Goal: Information Seeking & Learning: Check status

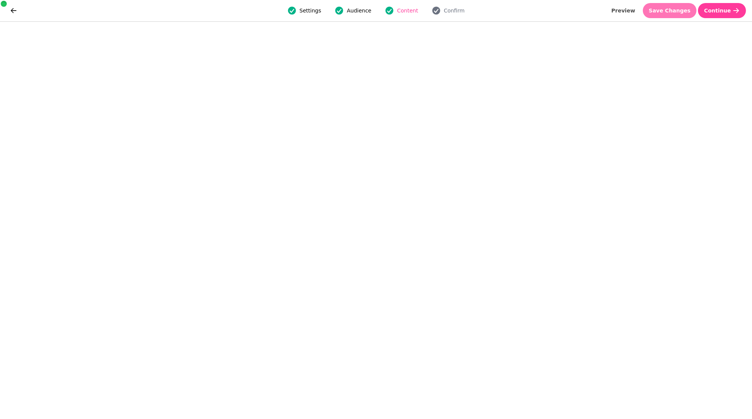
click at [668, 10] on span "Save Changes" at bounding box center [670, 10] width 42 height 5
click at [682, 14] on button "Save Changes" at bounding box center [670, 10] width 54 height 15
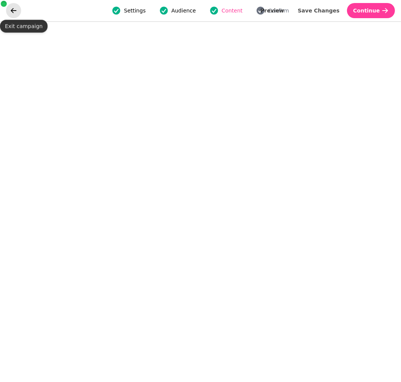
click at [19, 11] on button "go back" at bounding box center [13, 10] width 15 height 15
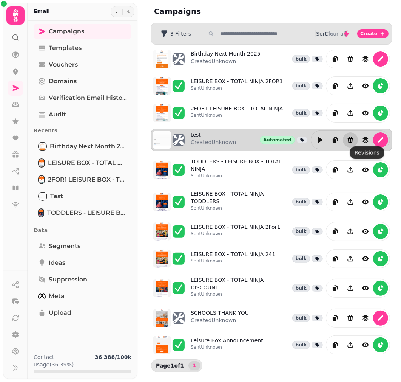
click at [352, 136] on icon "Delete" at bounding box center [351, 139] width 6 height 7
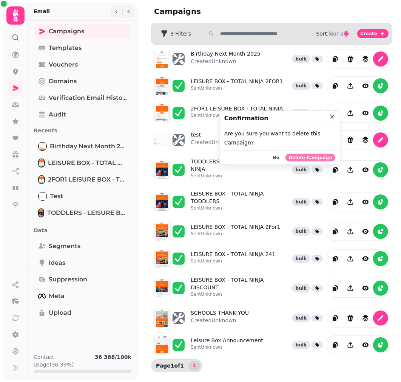
click at [312, 156] on span "Delete Campaign" at bounding box center [311, 157] width 44 height 5
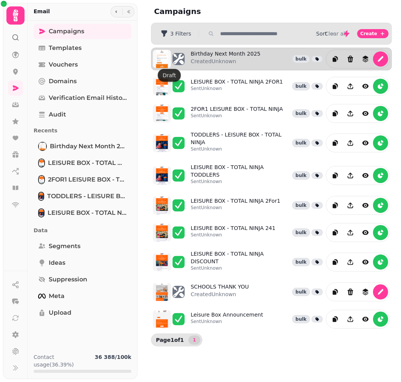
click at [179, 56] on icon at bounding box center [178, 59] width 11 height 11
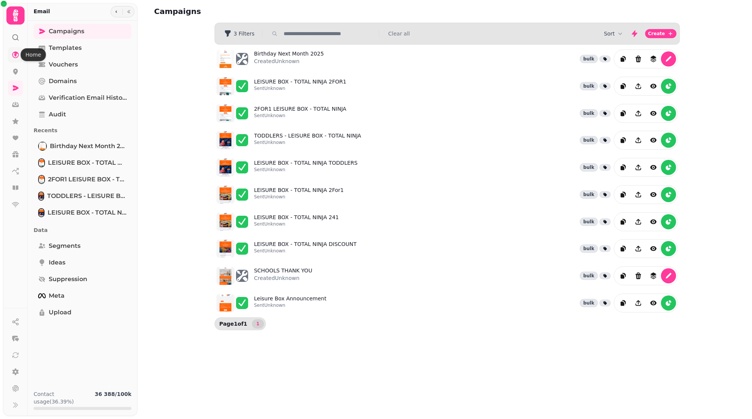
click at [17, 53] on icon at bounding box center [16, 55] width 8 height 8
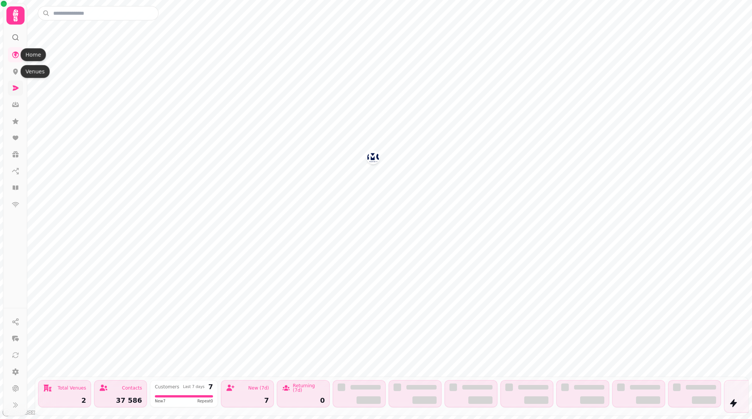
click at [15, 85] on icon at bounding box center [16, 88] width 8 height 8
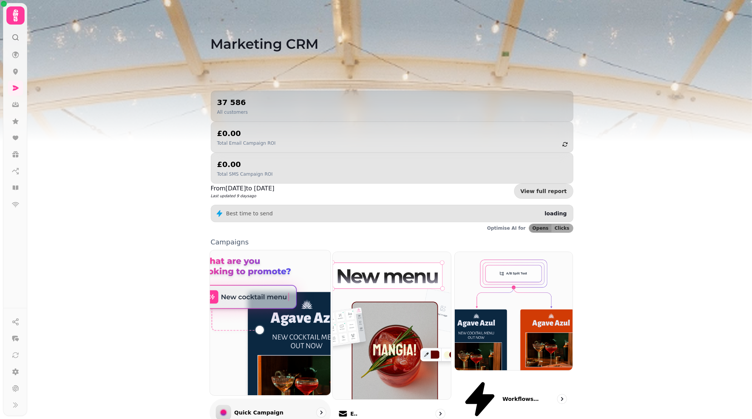
scroll to position [50, 0]
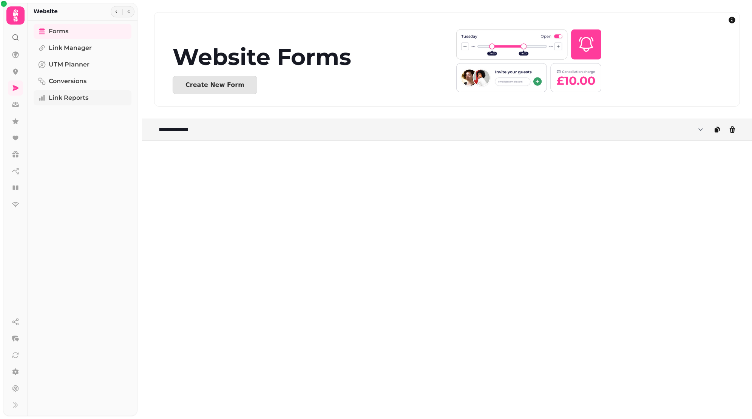
click at [63, 99] on span "Link Reports" at bounding box center [69, 97] width 40 height 9
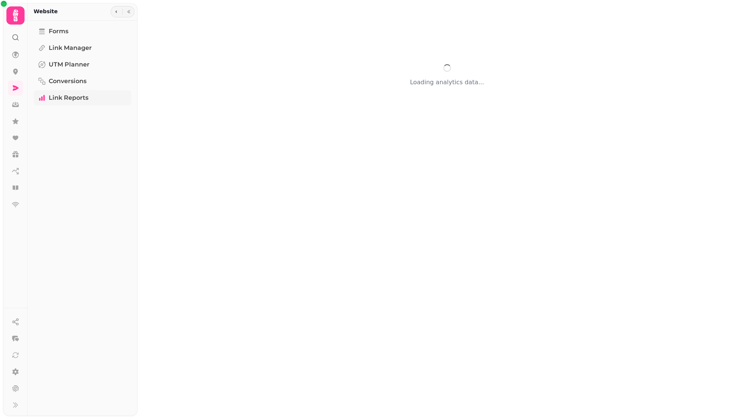
select select "**"
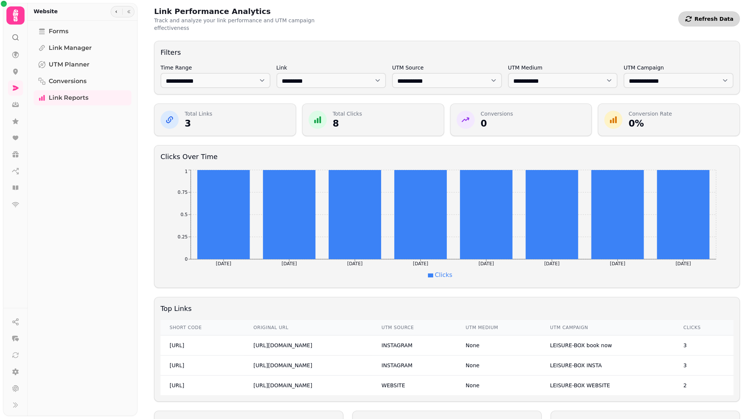
click at [693, 15] on button "Refresh Data" at bounding box center [709, 18] width 62 height 15
click at [331, 73] on select "**********" at bounding box center [332, 80] width 110 height 15
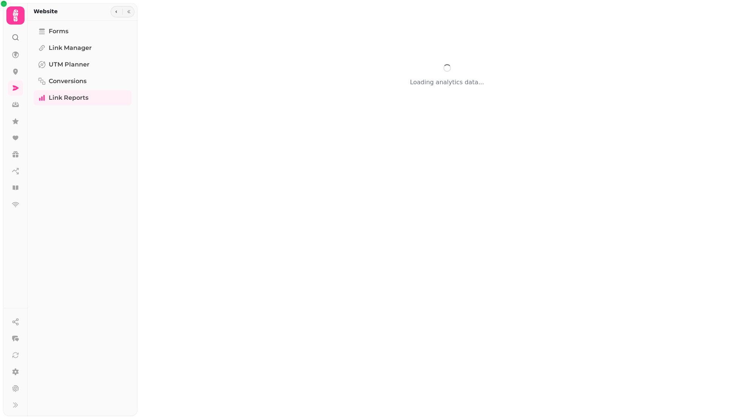
select select "**"
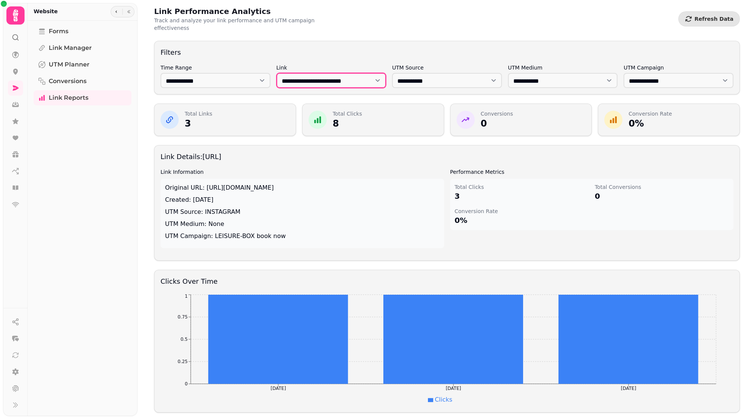
click at [354, 73] on select "**********" at bounding box center [332, 80] width 110 height 15
select select "**********"
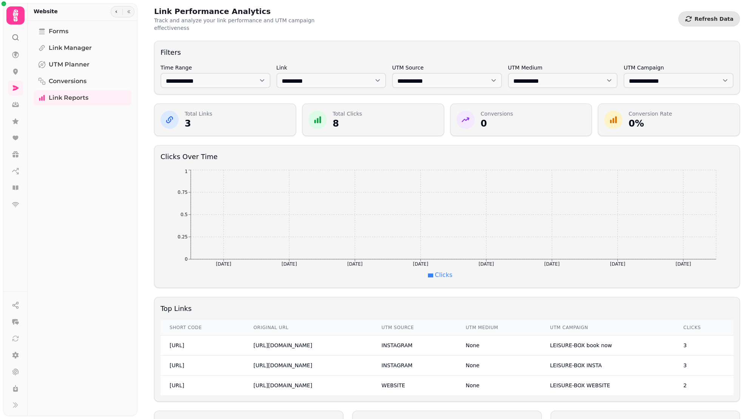
select select "**"
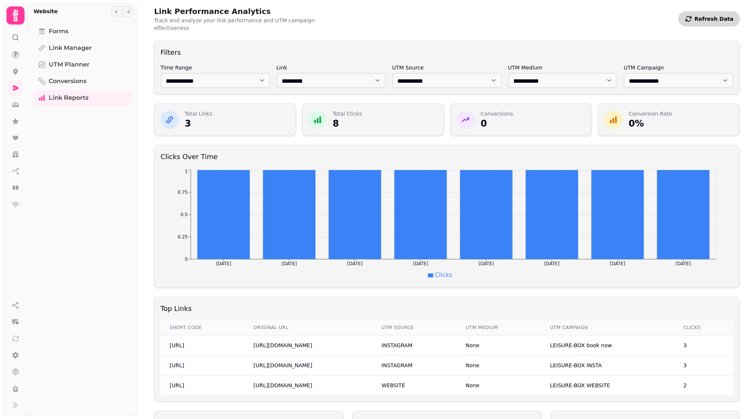
click at [697, 16] on span "Refresh Data" at bounding box center [714, 18] width 39 height 5
click at [703, 16] on span "Refresh Data" at bounding box center [714, 18] width 39 height 5
click at [14, 86] on icon at bounding box center [16, 87] width 6 height 5
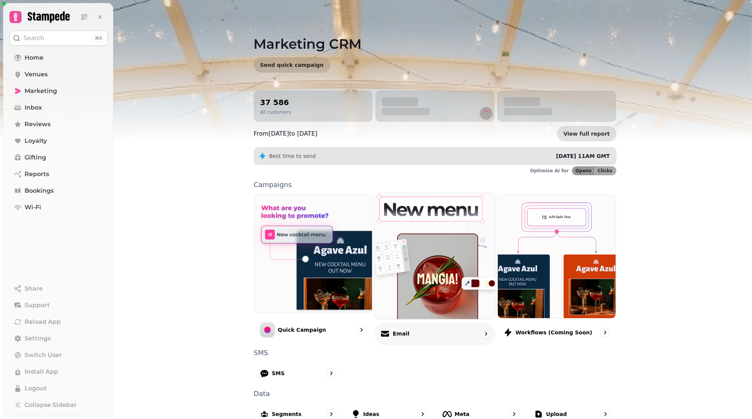
click at [439, 258] on img at bounding box center [435, 256] width 133 height 139
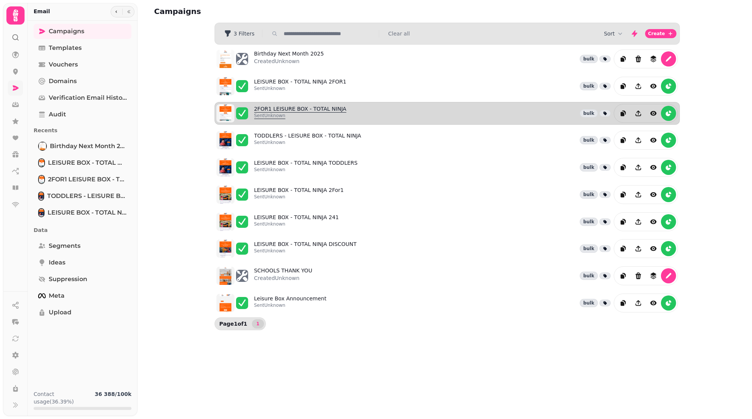
click at [289, 107] on link "2FOR1 LEISURE BOX - TOTAL NINJA Sent Unknown" at bounding box center [300, 113] width 92 height 17
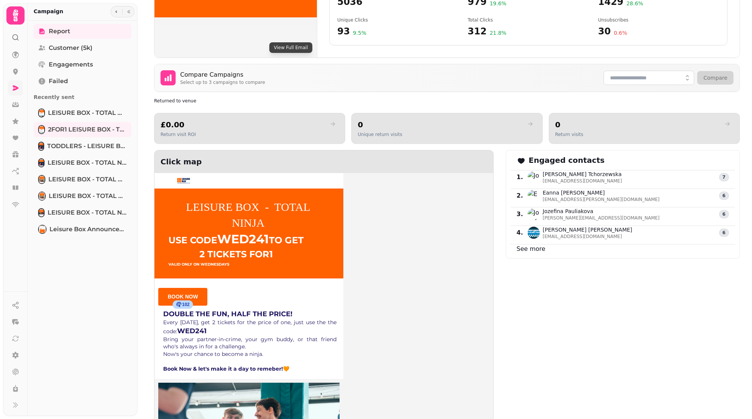
scroll to position [327, 0]
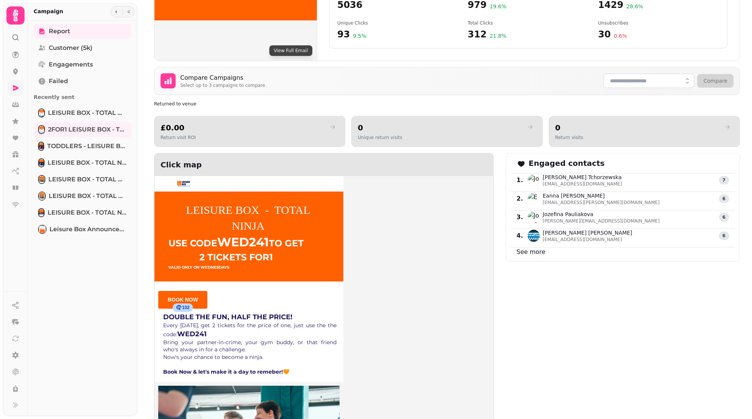
click at [533, 248] on link "See more" at bounding box center [531, 251] width 29 height 7
select select "**"
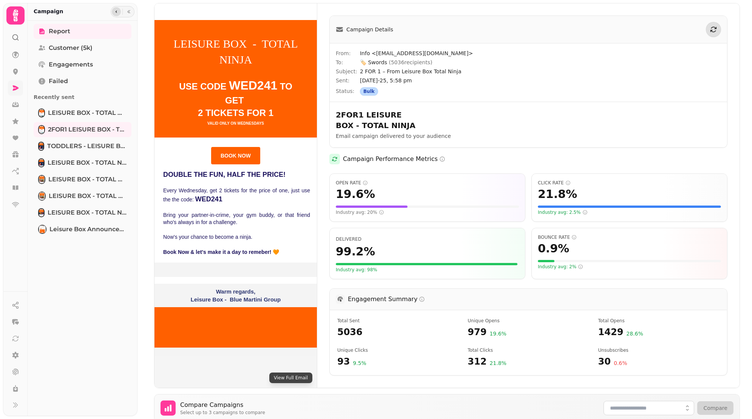
click at [117, 10] on icon "button" at bounding box center [116, 11] width 5 height 5
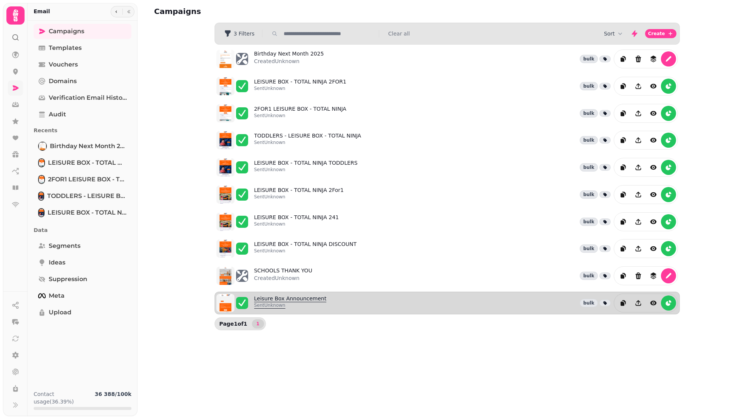
click at [290, 295] on link "Leisure Box Announcement Sent Unknown" at bounding box center [290, 303] width 73 height 17
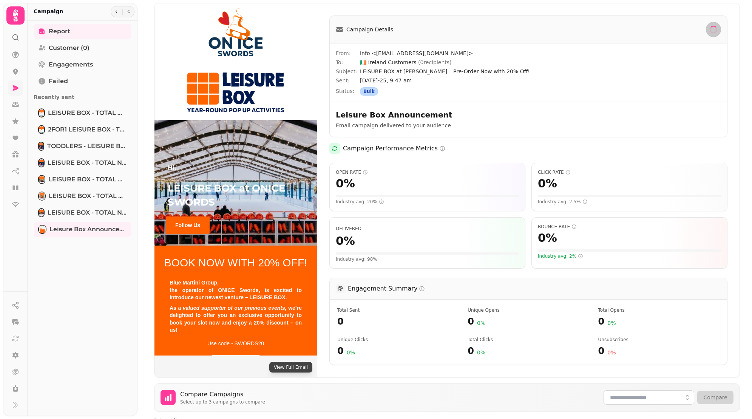
click at [368, 80] on span "[DATE]-25, 9:47 am" at bounding box center [540, 81] width 361 height 8
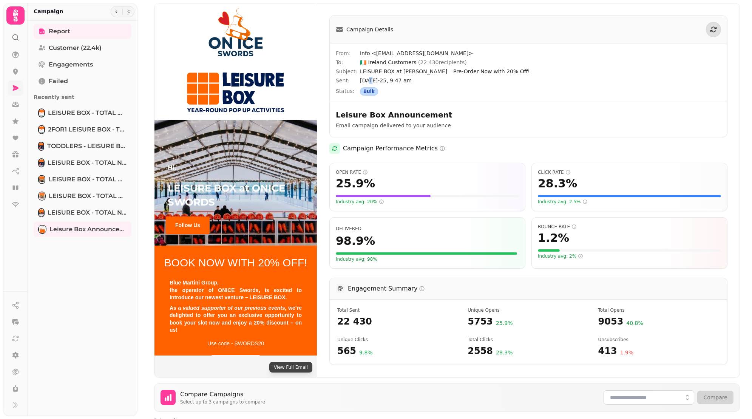
click at [368, 80] on span "[DATE]-25, 9:47 am" at bounding box center [540, 81] width 361 height 8
drag, startPoint x: 377, startPoint y: 81, endPoint x: 360, endPoint y: 81, distance: 17.0
click at [360, 81] on span "[DATE]-25, 9:47 am" at bounding box center [540, 81] width 361 height 8
copy span "[DATE]"
click at [117, 11] on icon "button" at bounding box center [116, 11] width 5 height 5
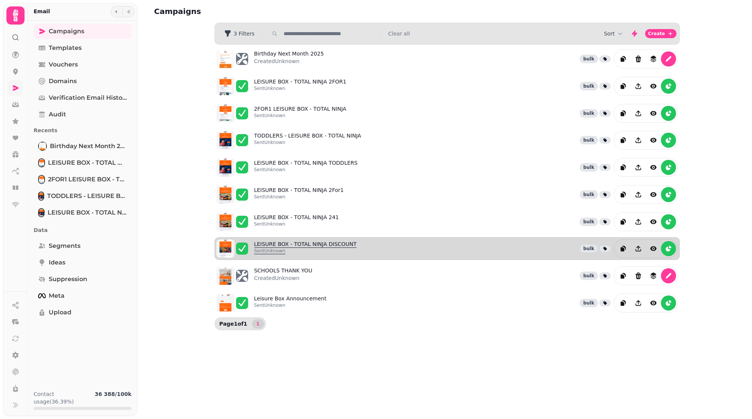
click at [314, 240] on link "LEISURE BOX - TOTAL NINJA DISCOUNT Sent Unknown" at bounding box center [305, 248] width 103 height 17
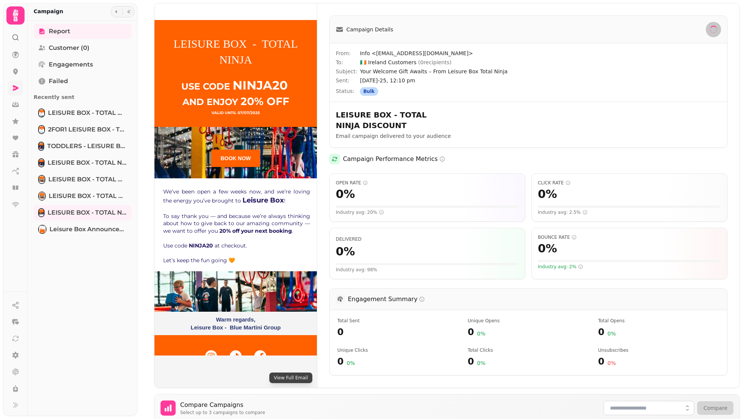
click at [366, 79] on span "[DATE]-25, 12:10 pm" at bounding box center [540, 81] width 361 height 8
click at [361, 79] on span "[DATE]-25, 12:10 pm" at bounding box center [540, 81] width 361 height 8
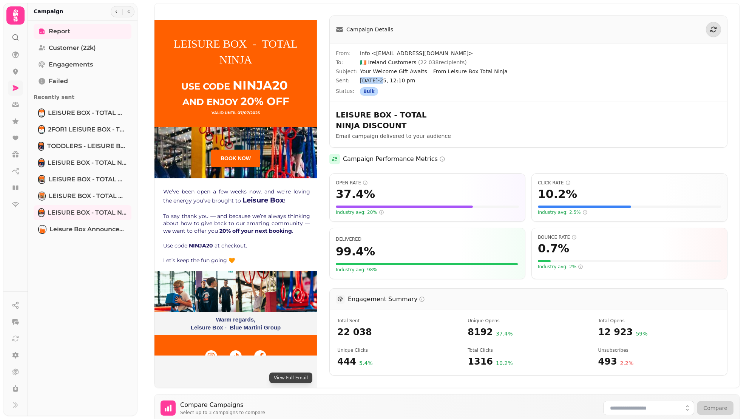
drag, startPoint x: 360, startPoint y: 79, endPoint x: 382, endPoint y: 79, distance: 21.5
click at [382, 79] on span "[DATE]-25, 12:10 pm" at bounding box center [540, 81] width 361 height 8
copy span "[DATE]"
click at [107, 8] on div "Campaign" at bounding box center [83, 12] width 110 height 18
click at [113, 8] on div at bounding box center [123, 11] width 24 height 11
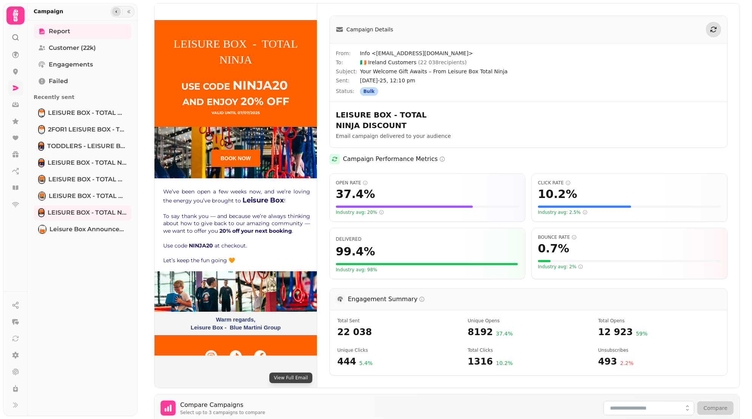
click at [114, 10] on icon "button" at bounding box center [116, 11] width 5 height 5
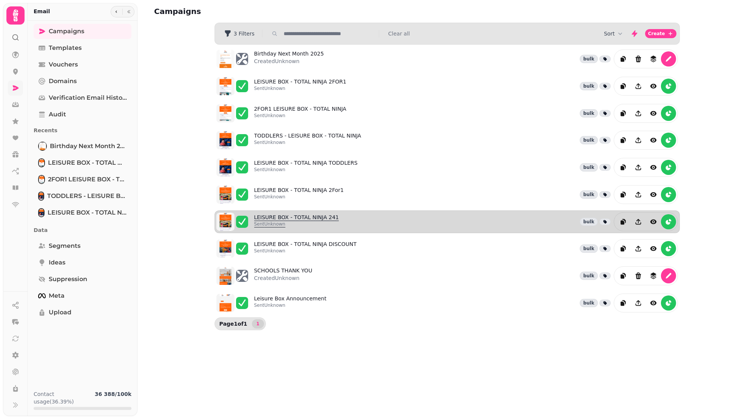
click at [301, 213] on link "LEISURE BOX - TOTAL NINJA 241 Sent Unknown" at bounding box center [296, 221] width 85 height 17
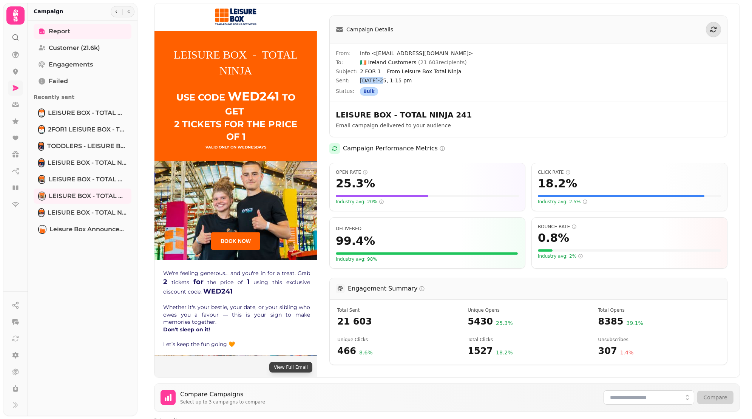
drag, startPoint x: 360, startPoint y: 80, endPoint x: 378, endPoint y: 81, distance: 18.5
click at [378, 81] on span "[DATE]-25, 1:15 pm" at bounding box center [540, 81] width 361 height 8
copy span "[DATE]"
click at [116, 8] on button "button" at bounding box center [116, 11] width 9 height 9
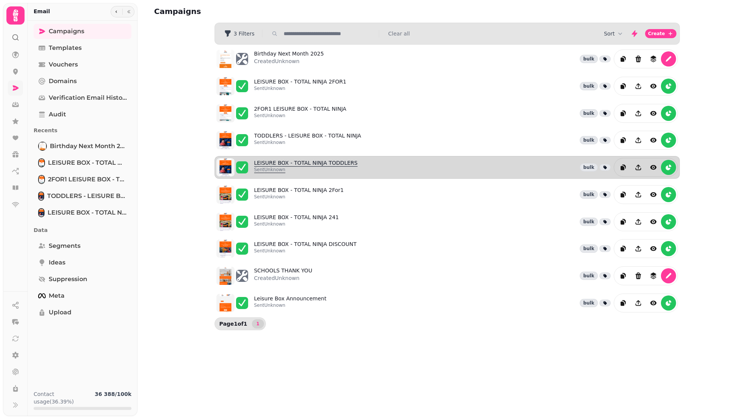
click at [307, 161] on link "LEISURE BOX - TOTAL NINJA TODDLERS Sent Unknown" at bounding box center [305, 167] width 103 height 17
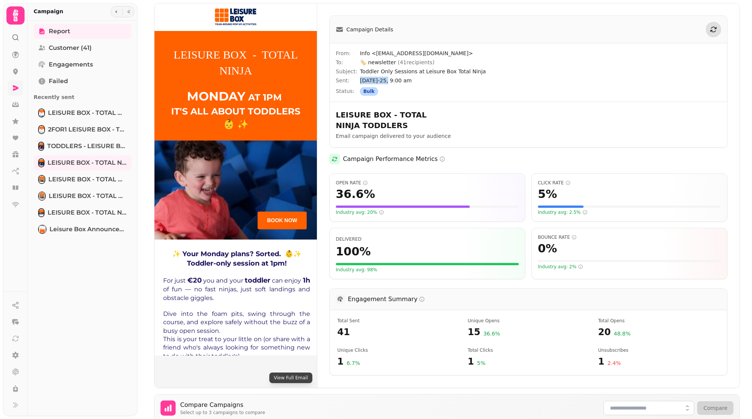
drag, startPoint x: 360, startPoint y: 80, endPoint x: 387, endPoint y: 81, distance: 27.6
click at [387, 81] on span "[DATE]-25, 9:00 am" at bounding box center [540, 81] width 361 height 8
copy span "[DATE]-25"
